Goal: Entertainment & Leisure: Consume media (video, audio)

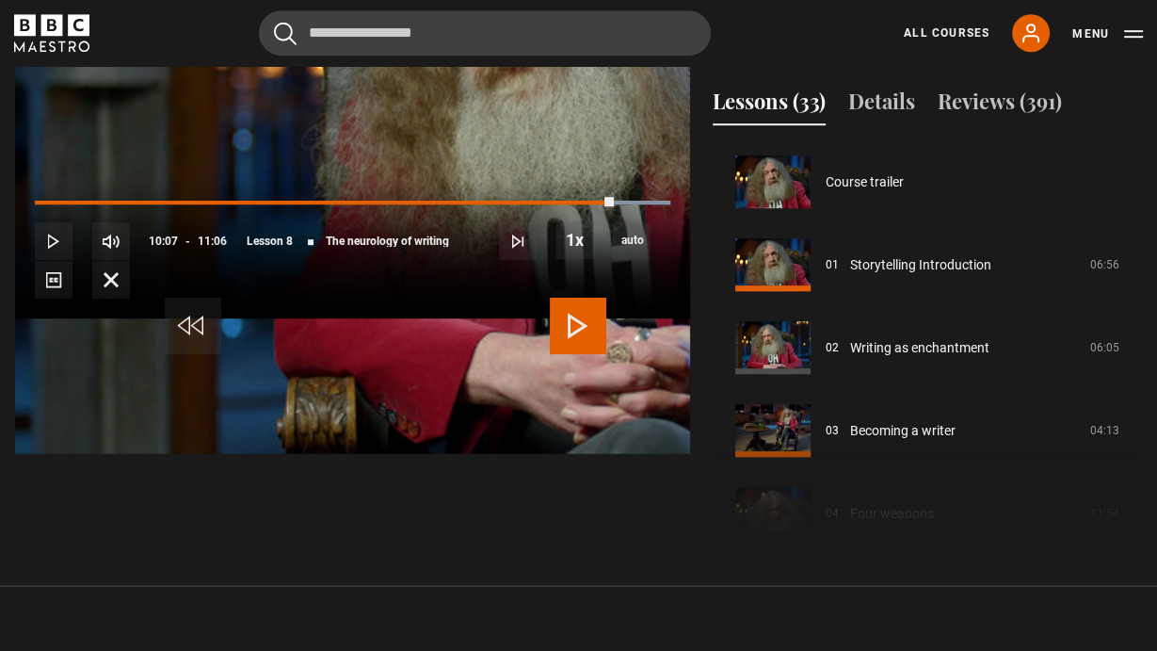
scroll to position [895, 0]
drag, startPoint x: 1122, startPoint y: 616, endPoint x: 1085, endPoint y: 561, distance: 65.8
click at [130, 299] on span "Video Player" at bounding box center [111, 280] width 38 height 38
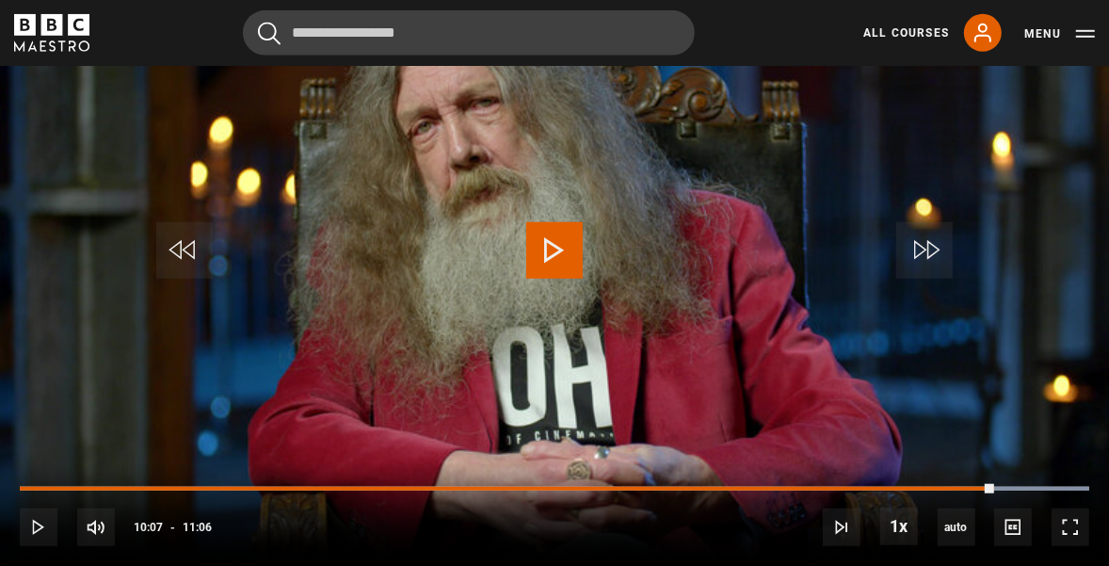
click at [554, 264] on span "Video Player" at bounding box center [554, 250] width 57 height 57
click at [1068, 523] on span "Video Player" at bounding box center [1071, 528] width 38 height 38
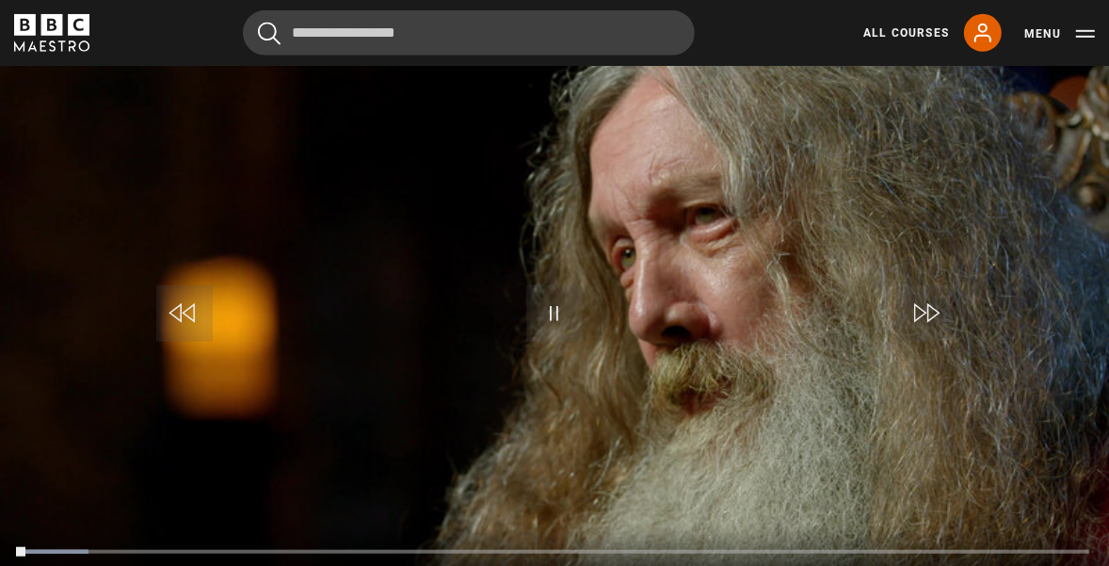
scroll to position [907, 0]
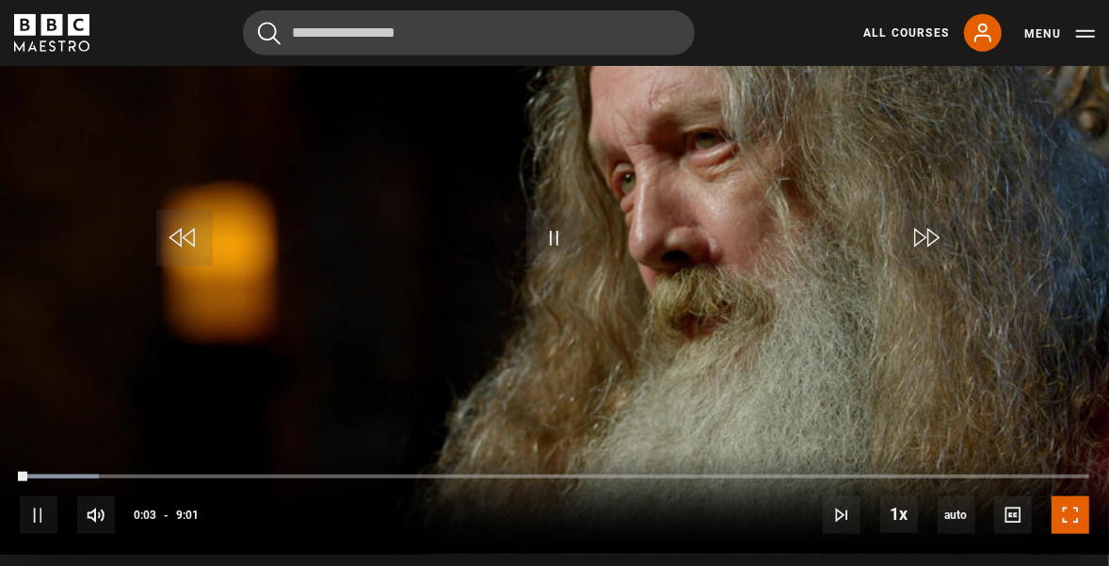
click at [1066, 515] on span "Video Player" at bounding box center [1071, 515] width 38 height 38
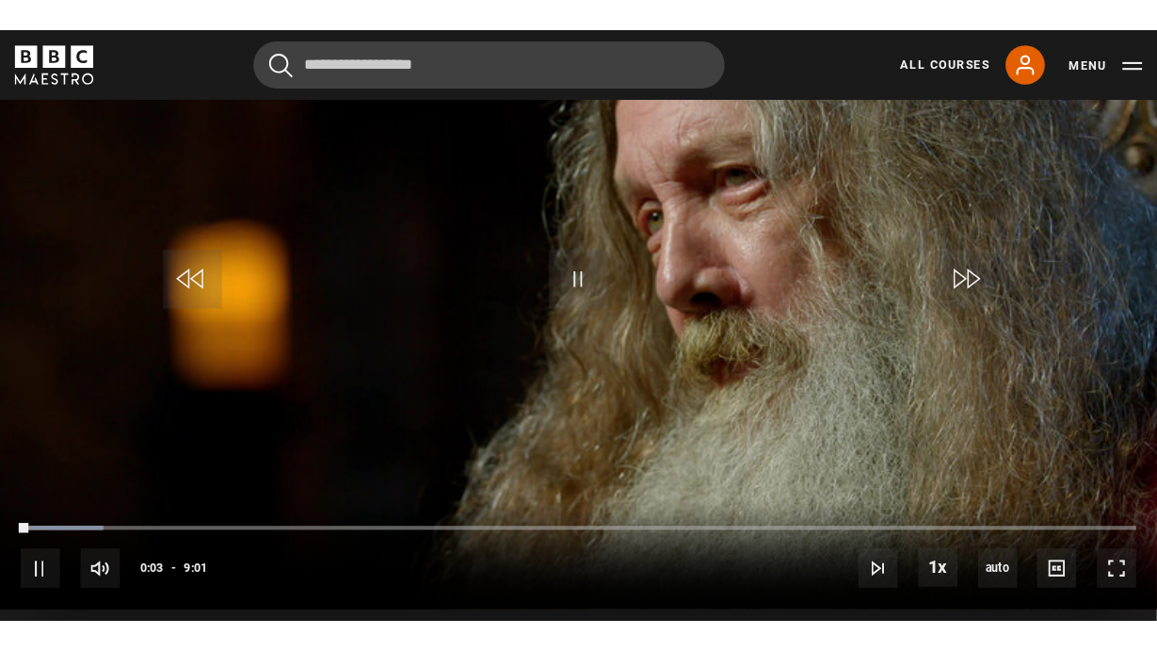
scroll to position [895, 0]
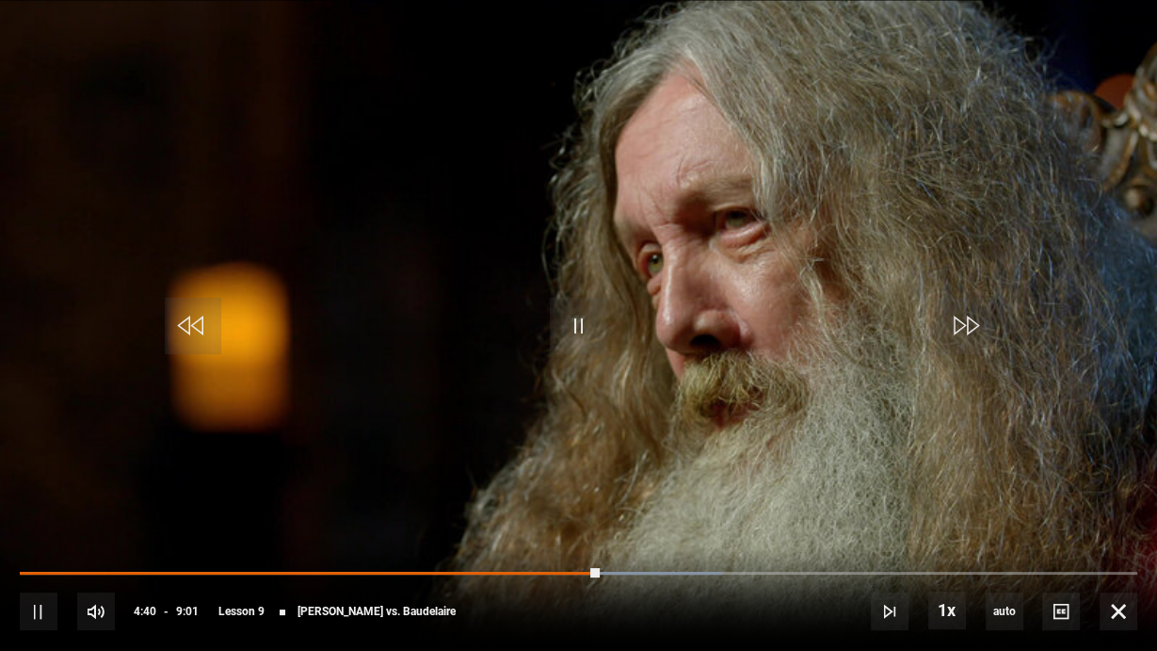
click at [877, 433] on video "Video Player" at bounding box center [578, 325] width 1157 height 651
click at [580, 334] on span "Video Player" at bounding box center [578, 326] width 57 height 57
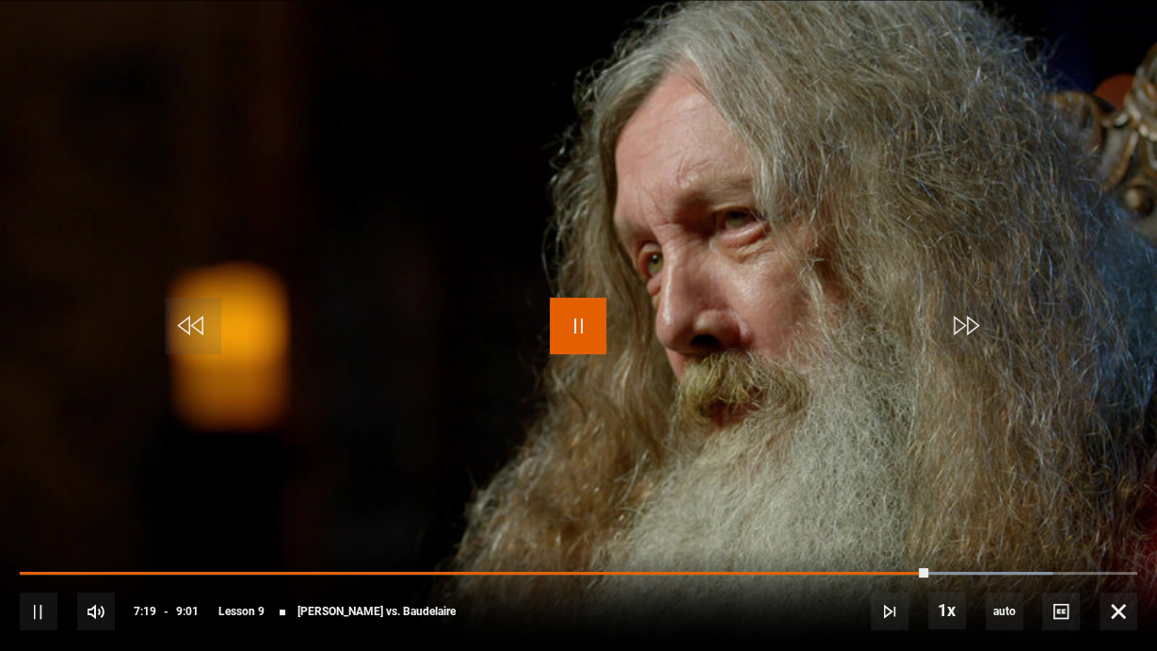
click at [573, 337] on span "Video Player" at bounding box center [578, 326] width 57 height 57
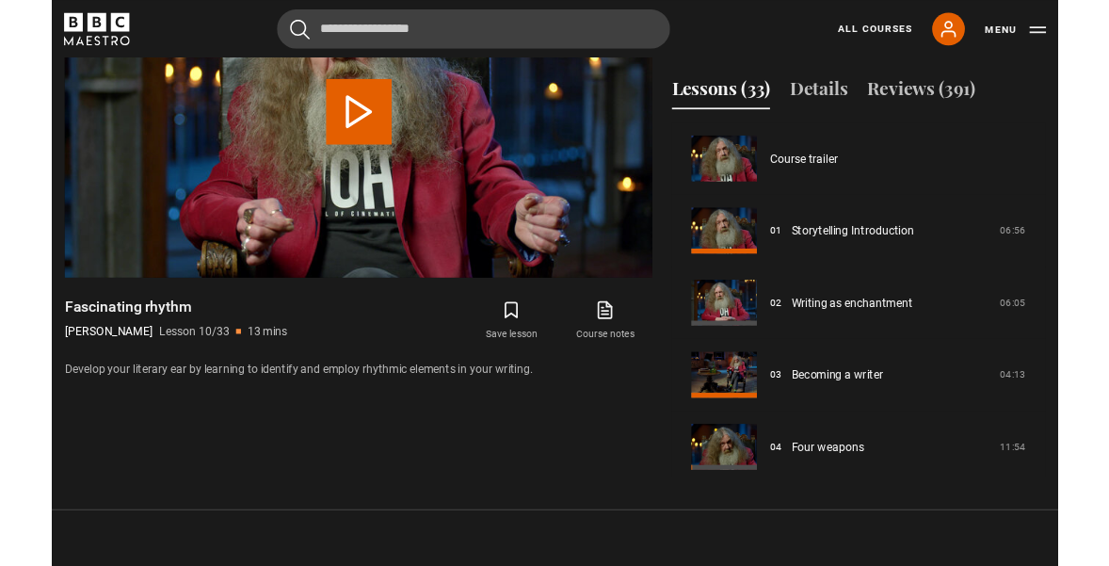
scroll to position [756, 0]
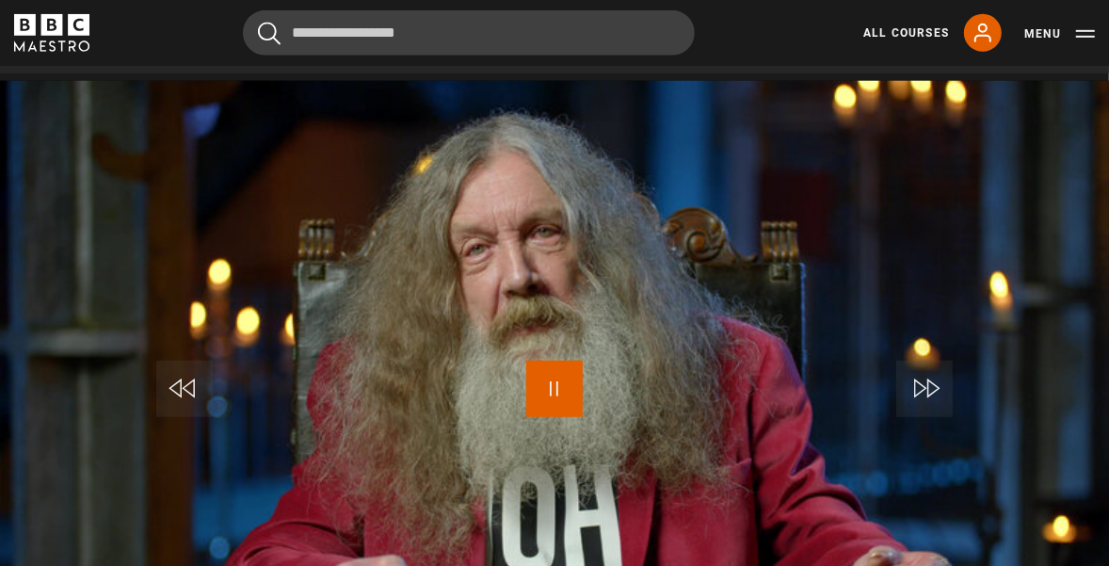
click at [559, 387] on span "Video Player" at bounding box center [554, 389] width 57 height 57
